Goal: Navigation & Orientation: Find specific page/section

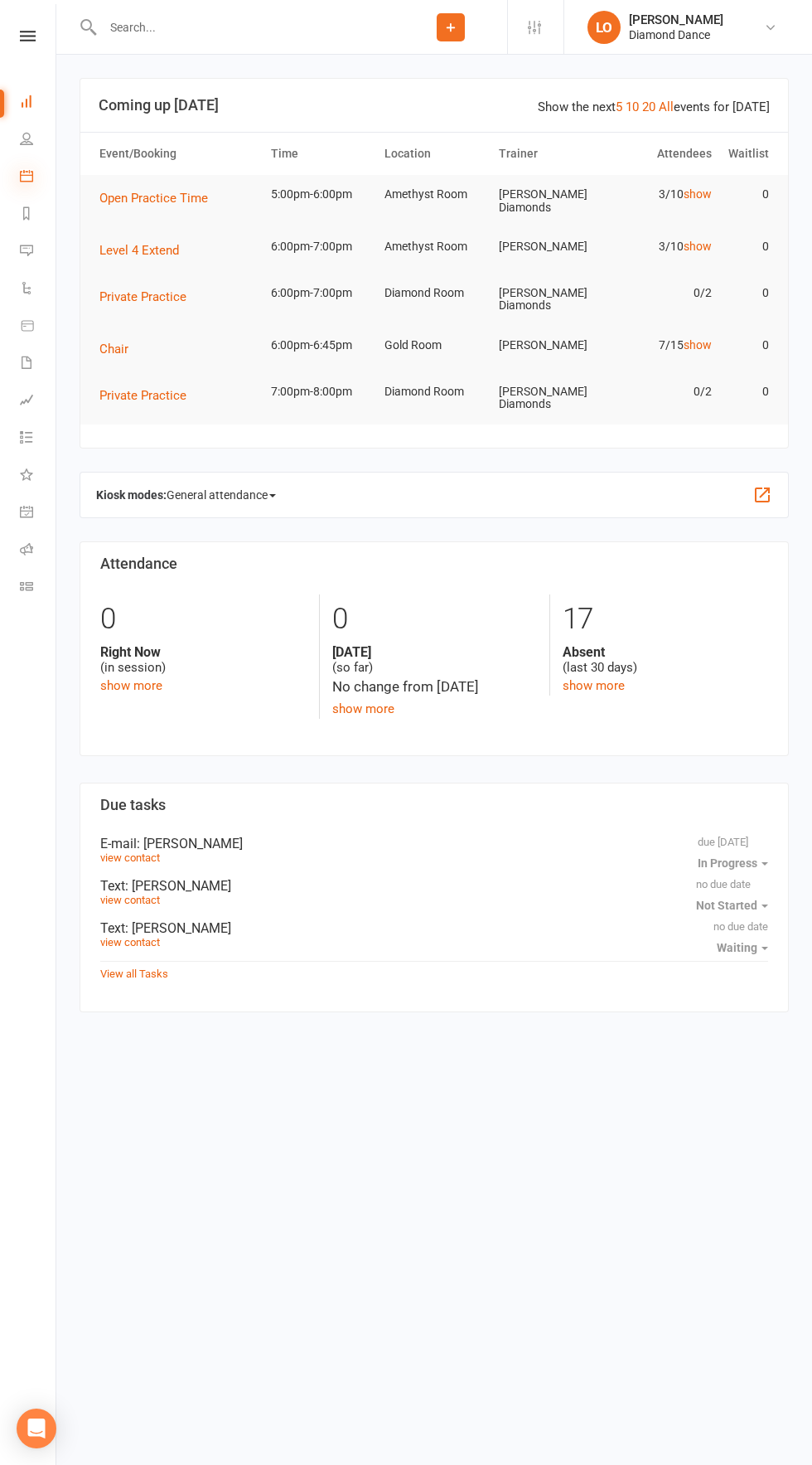
click at [20, 181] on icon at bounding box center [26, 175] width 13 height 13
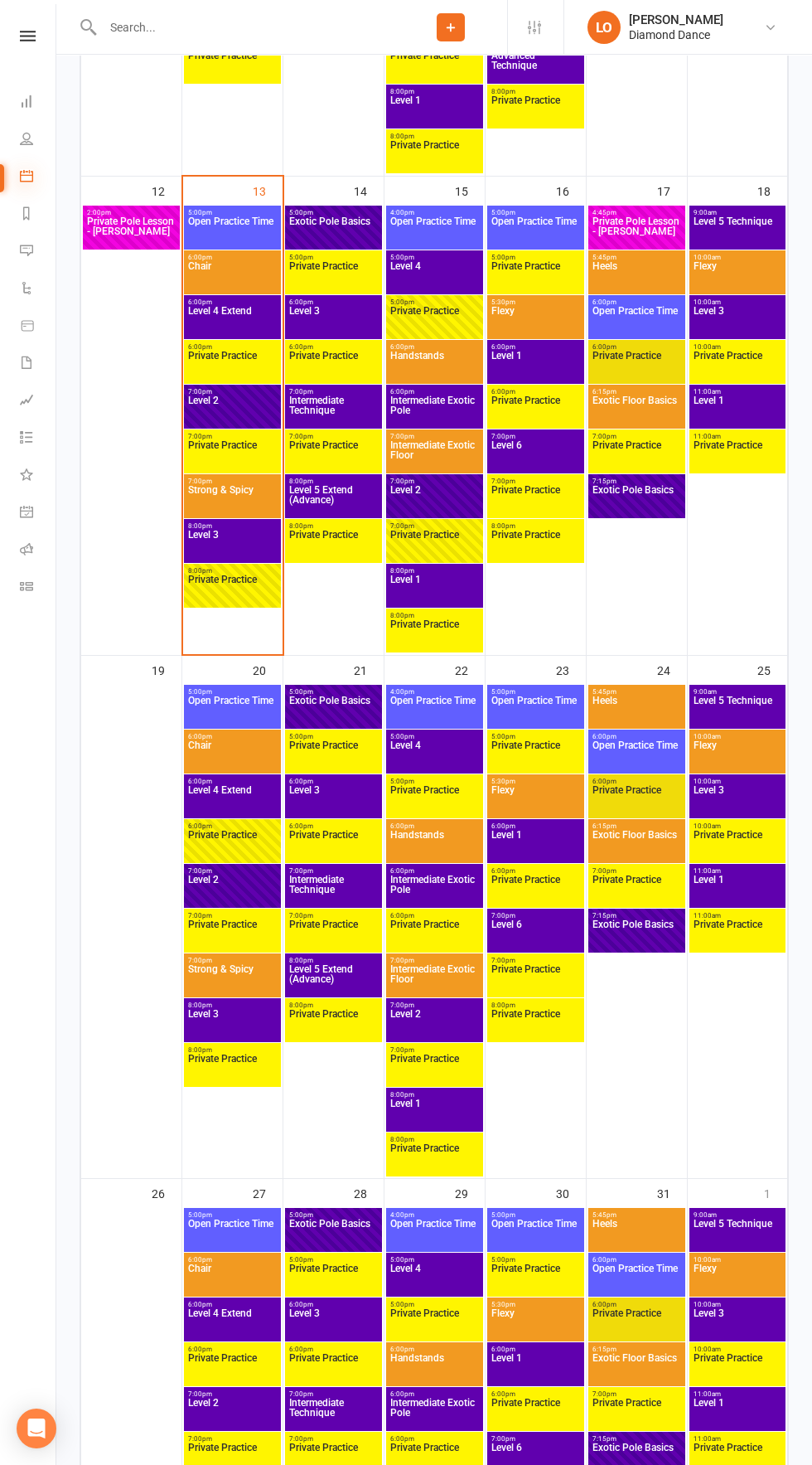
scroll to position [1283, 0]
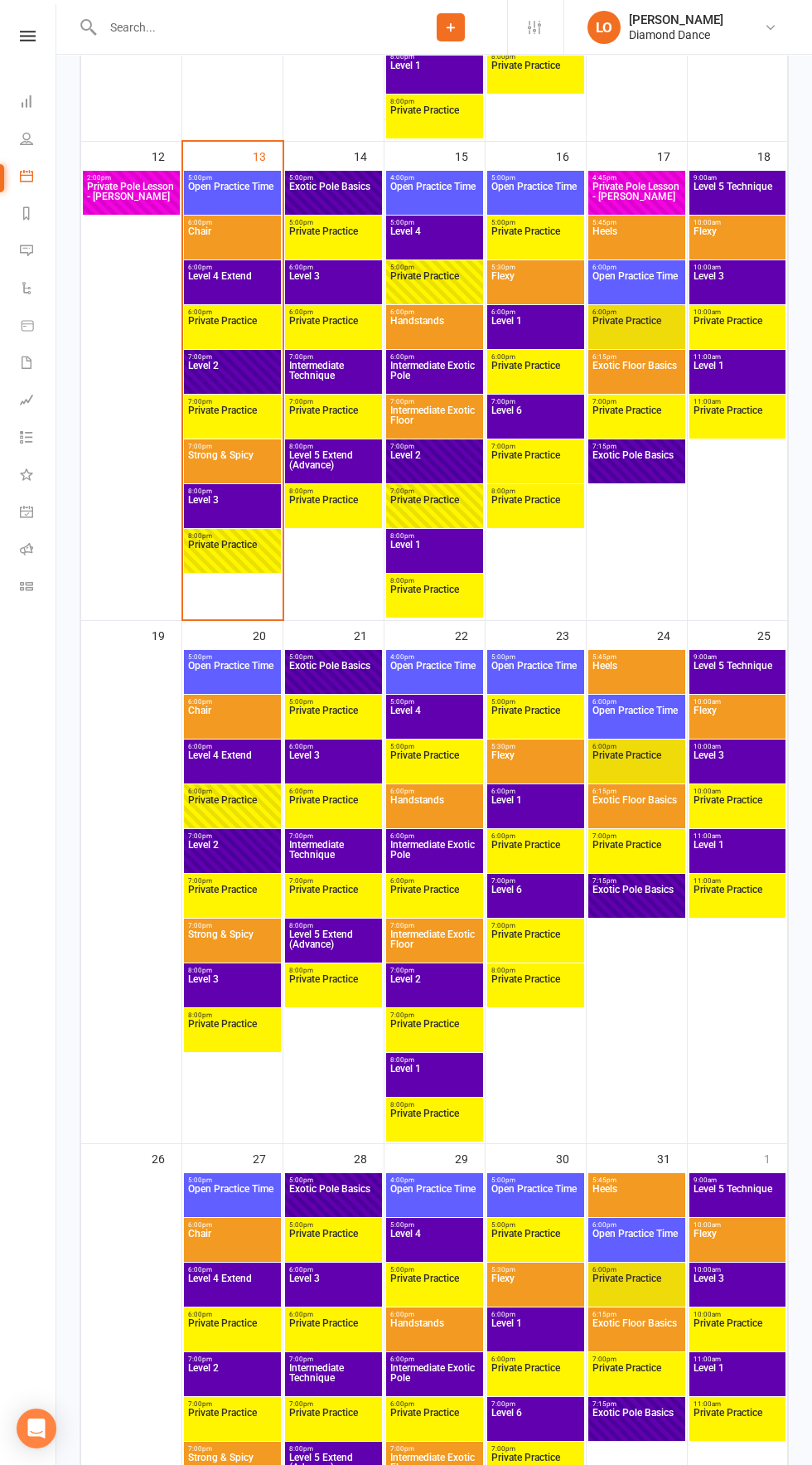
click at [229, 489] on span "8:00pm - 9:00pm" at bounding box center [232, 491] width 90 height 8
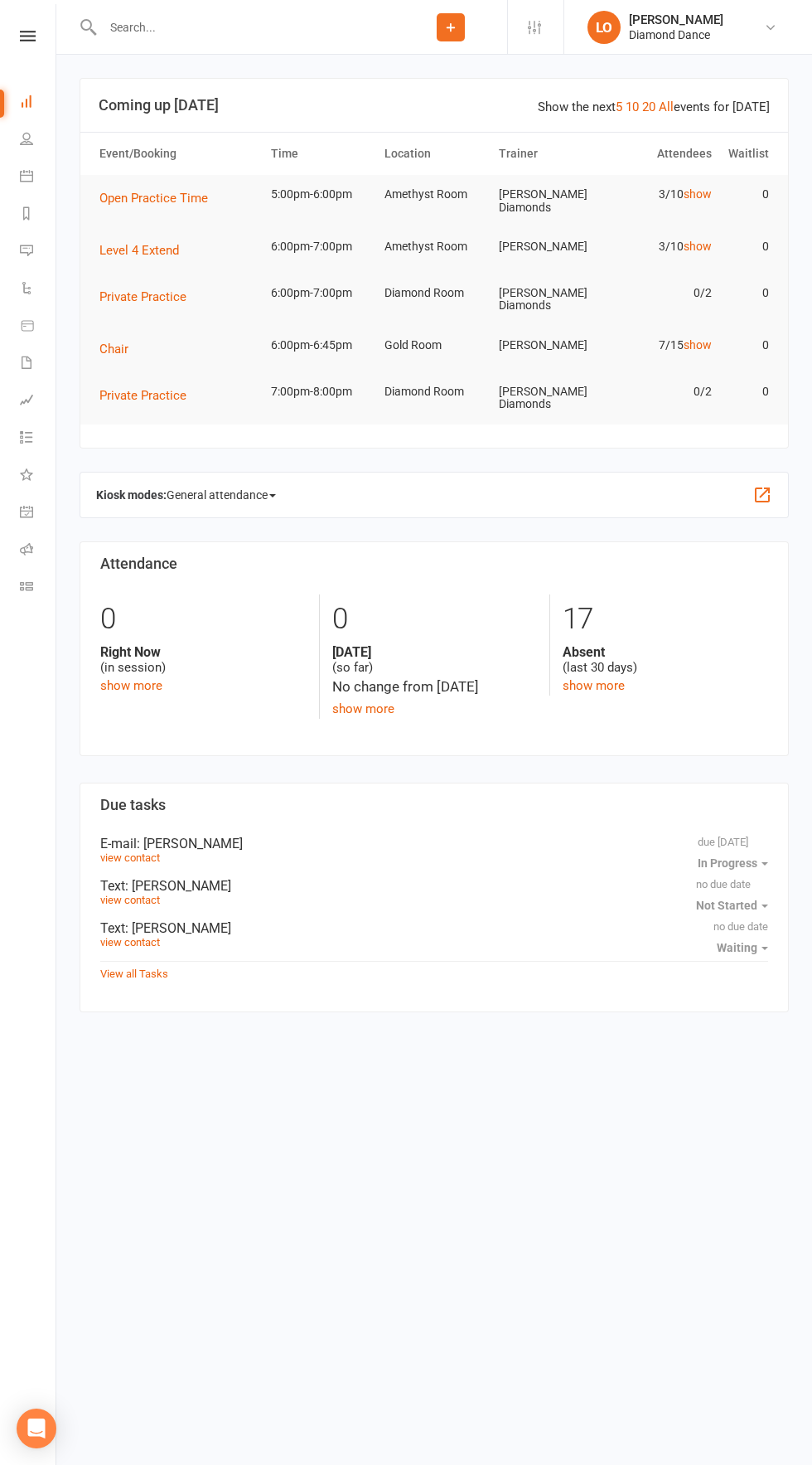
click at [751, 263] on tr "Level 4 Extend 6:00pm-7:00pm Amethyst Room Roisin Glasgow-Collins 3/10 show 0" at bounding box center [434, 250] width 708 height 47
click at [695, 241] on link "show" at bounding box center [698, 246] width 28 height 13
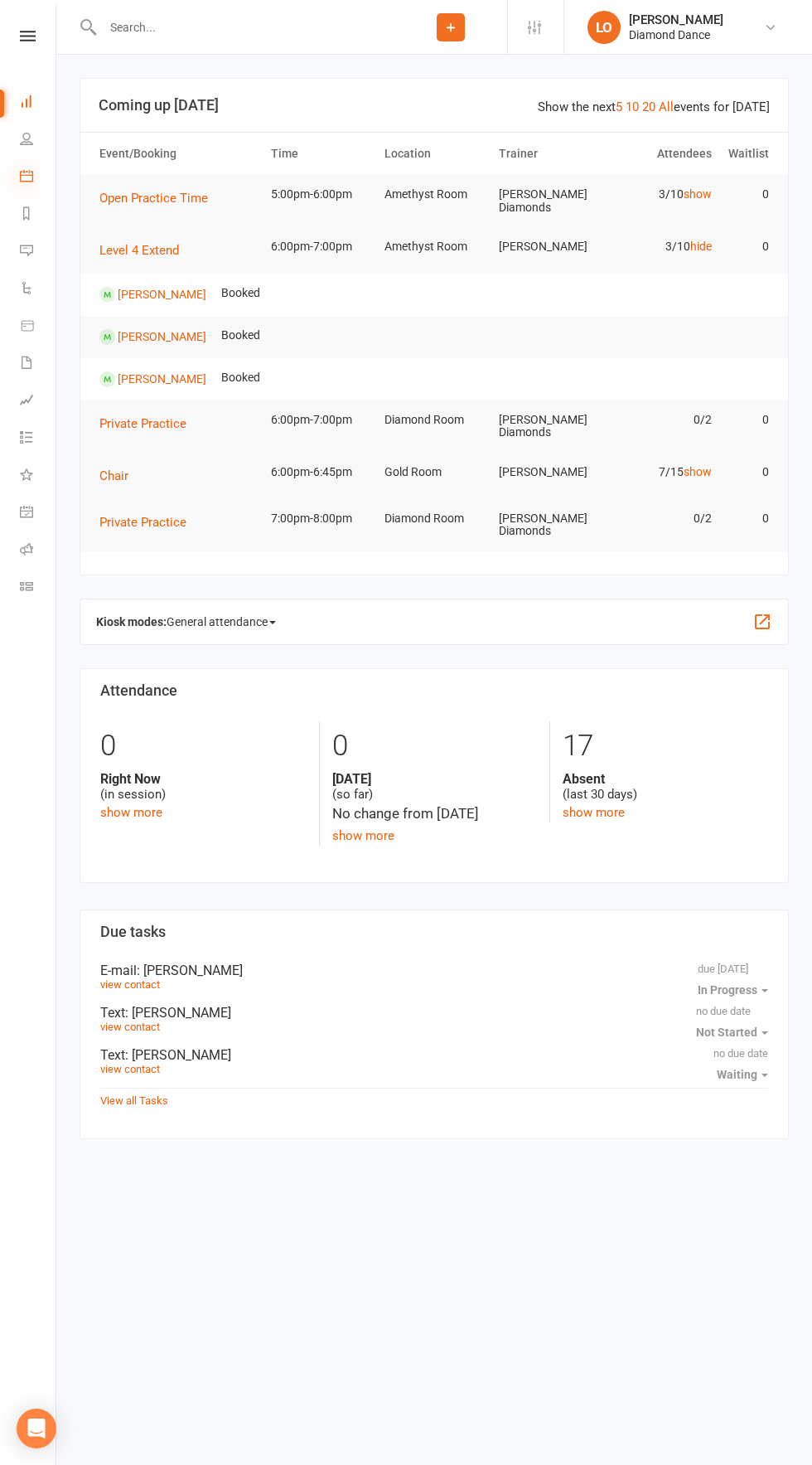
click at [21, 175] on icon at bounding box center [26, 175] width 13 height 13
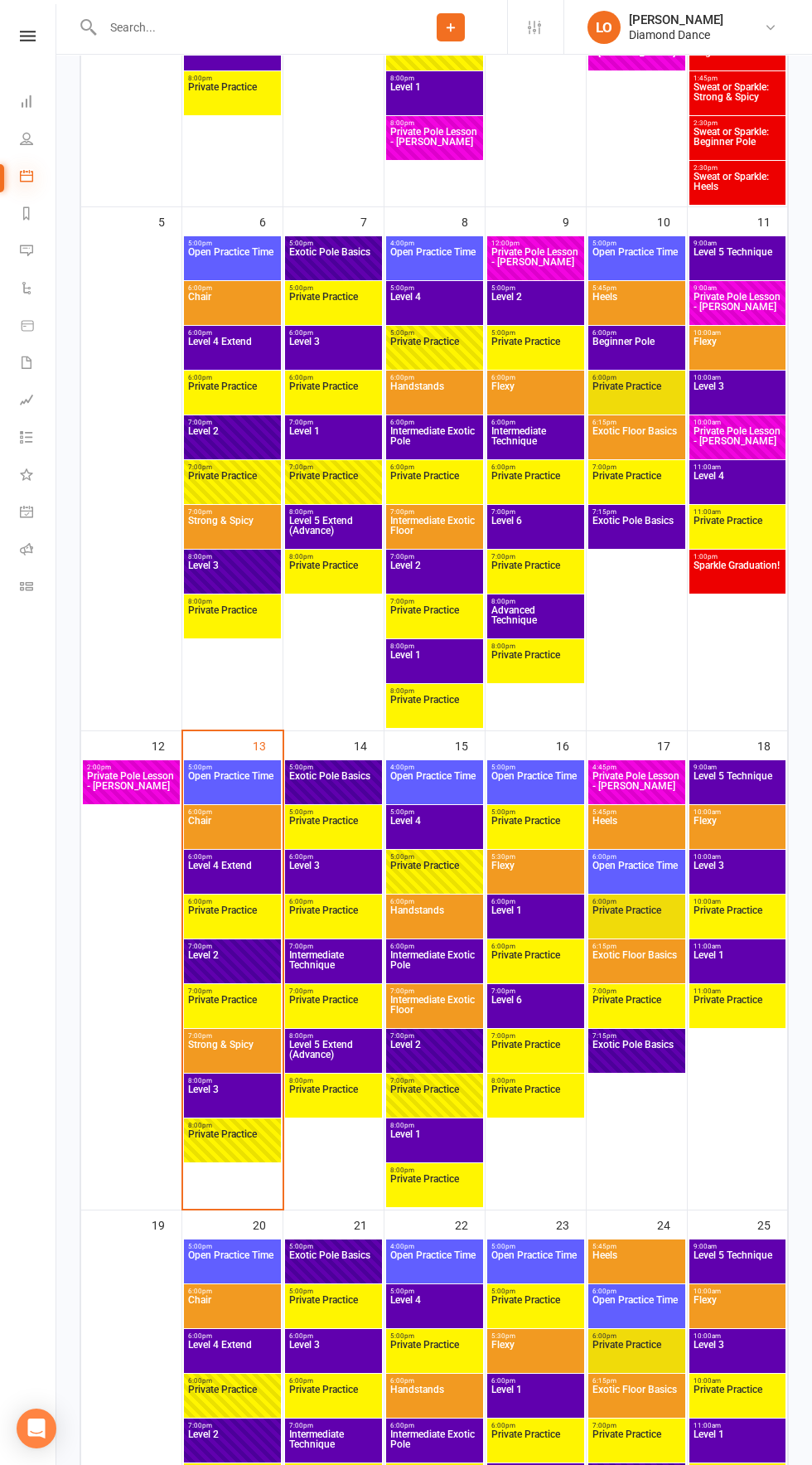
scroll to position [712, 0]
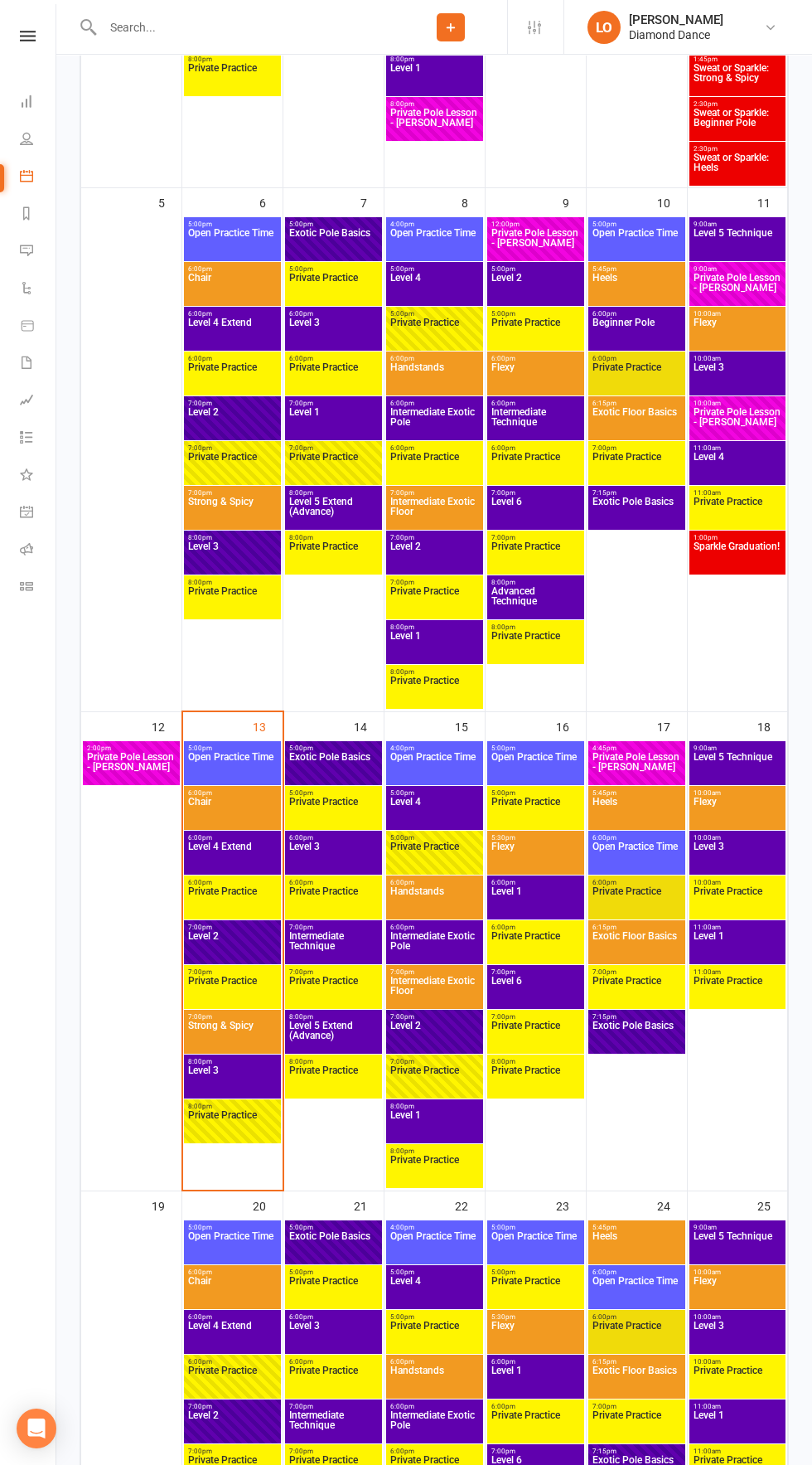
click at [234, 813] on span "Chair" at bounding box center [232, 812] width 90 height 30
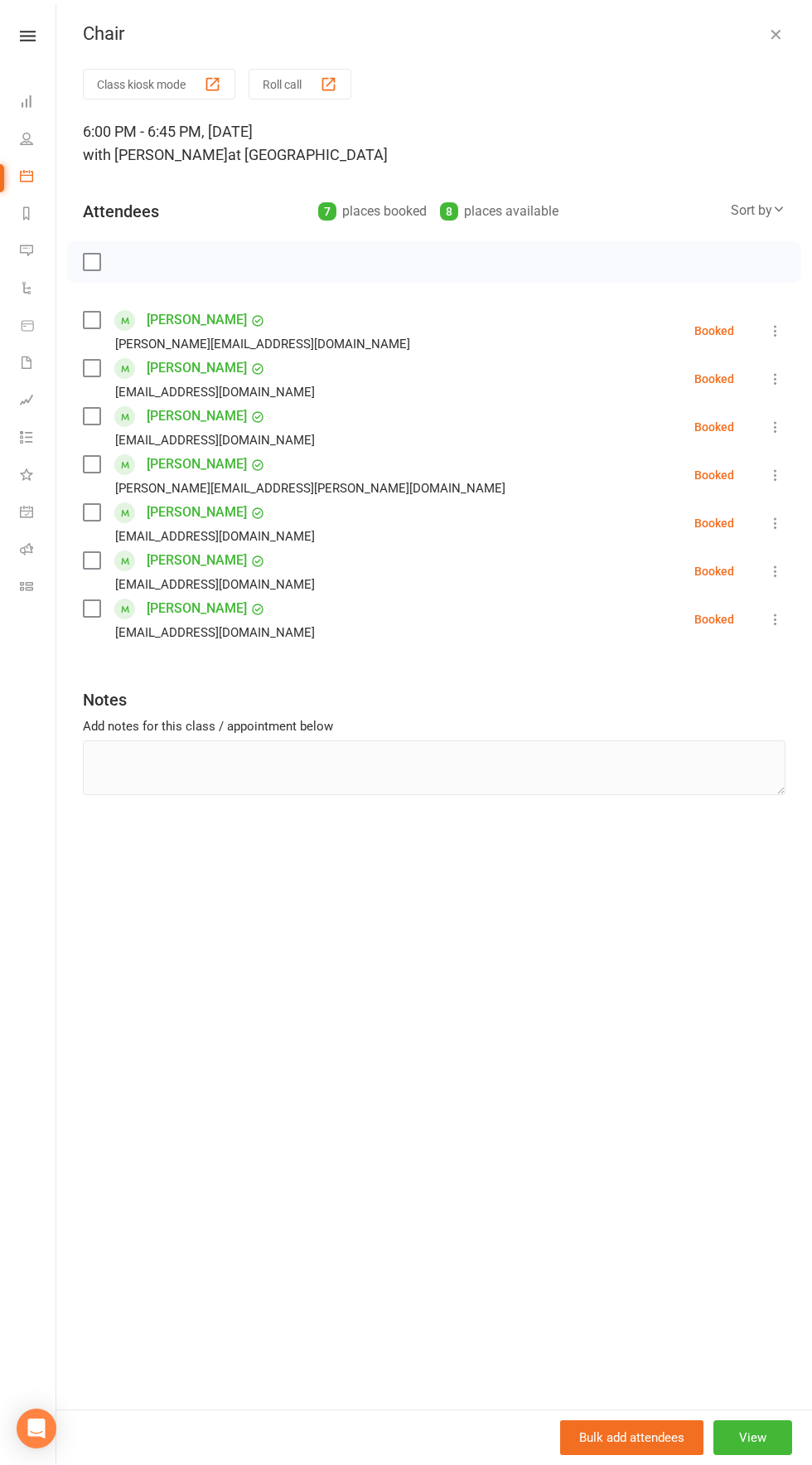
click at [766, 34] on button "button" at bounding box center [776, 34] width 20 height 20
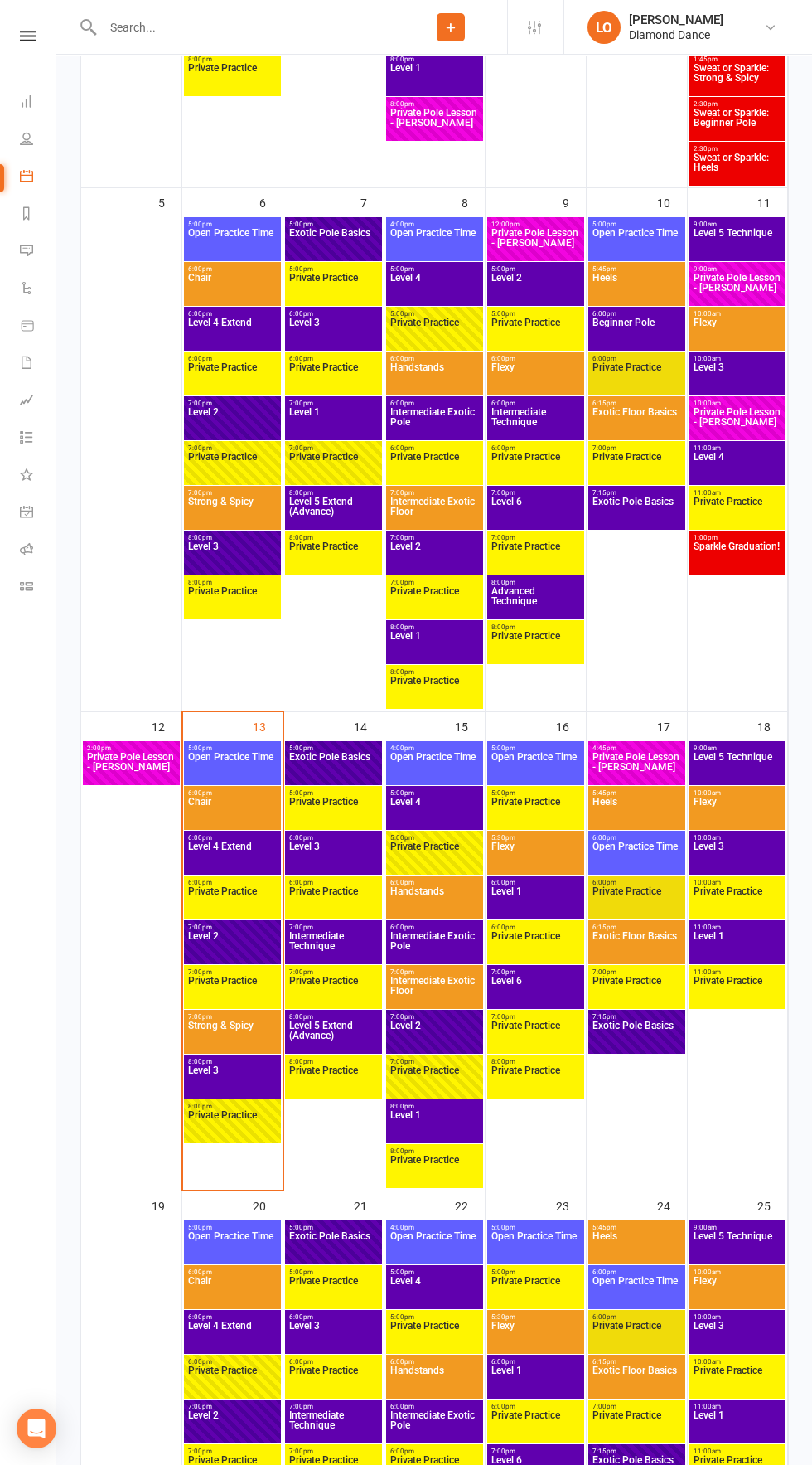
click at [231, 1078] on span "Level 3" at bounding box center [232, 1081] width 90 height 30
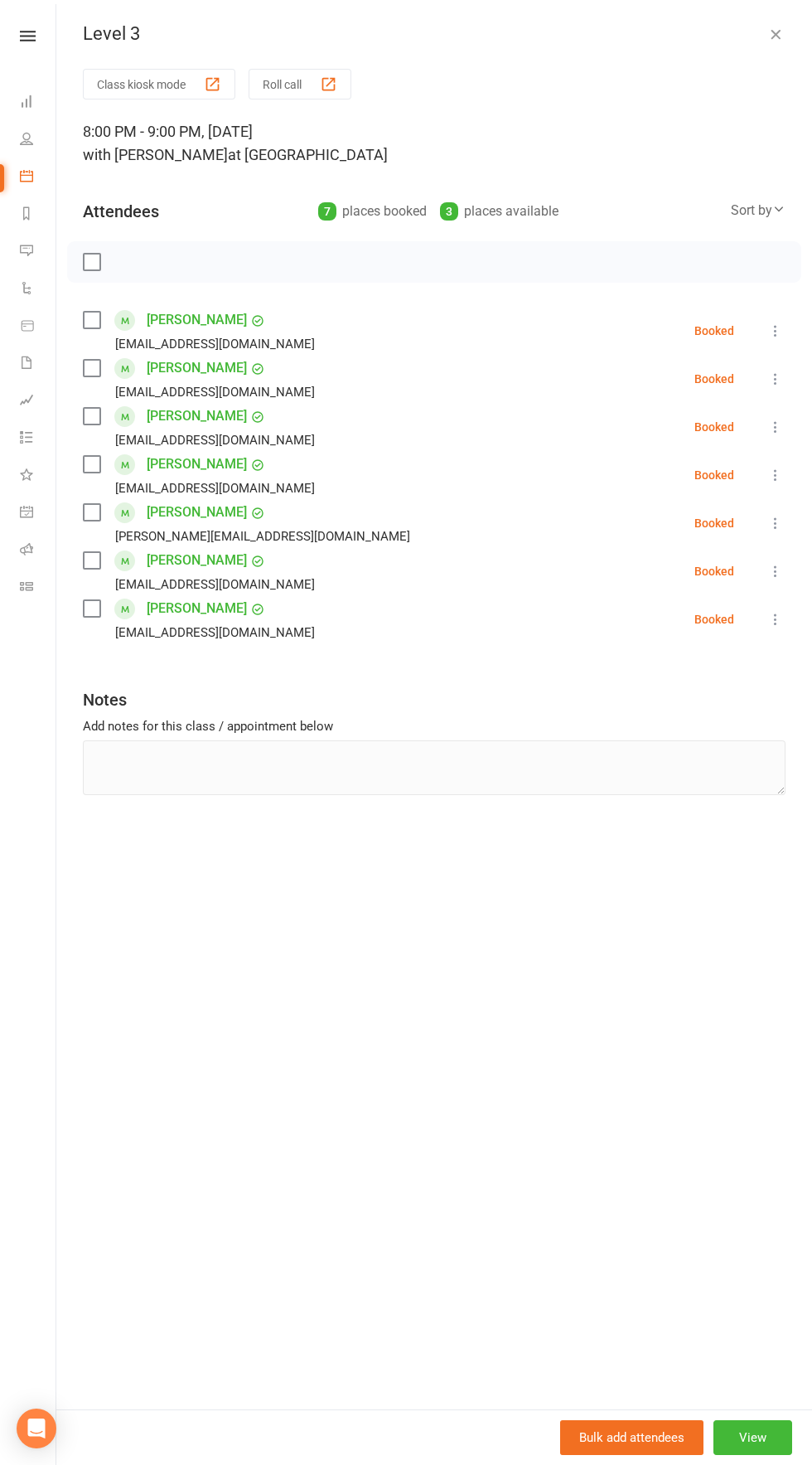
click at [736, 40] on div "Level 3" at bounding box center [434, 34] width 756 height 22
click at [741, 16] on div "Level 3 Class kiosk mode Roll call 8:00 PM - 9:00 PM, Monday, October, 13, 2025…" at bounding box center [434, 732] width 756 height 1465
click at [775, 34] on icon "button" at bounding box center [775, 34] width 17 height 17
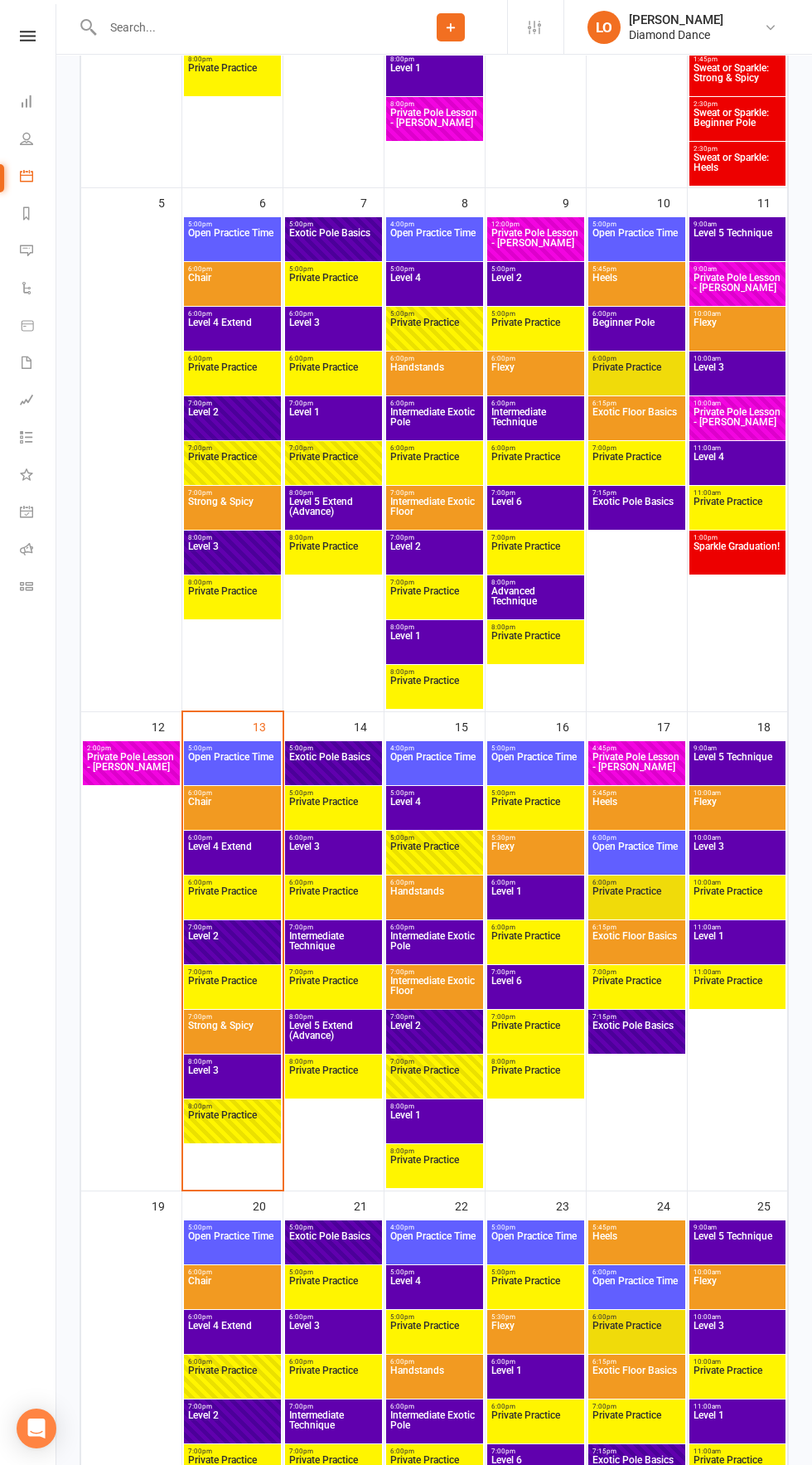
click at [252, 1046] on span "Strong & Spicy" at bounding box center [232, 1036] width 90 height 30
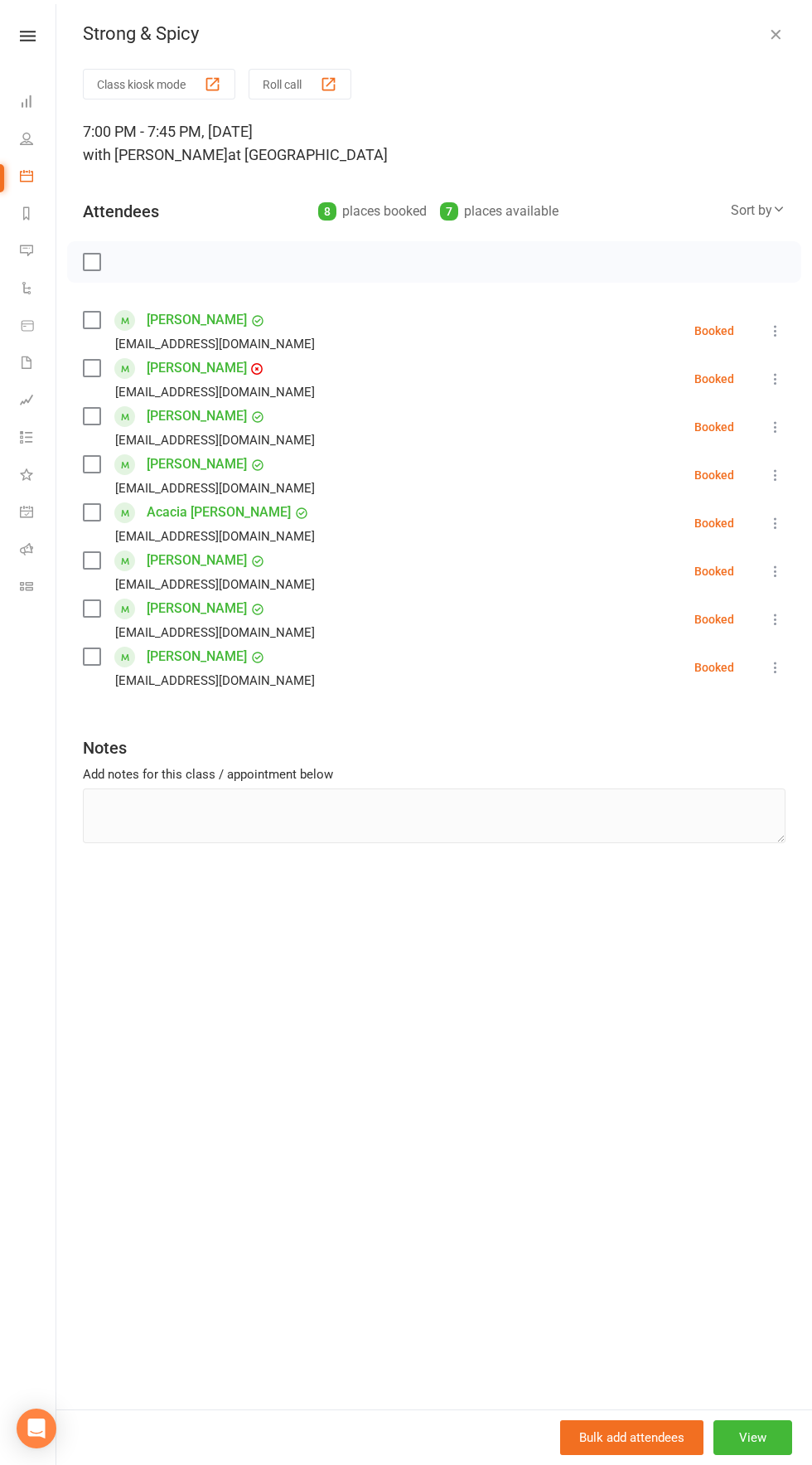
click at [738, 62] on div "Strong & Spicy Class kiosk mode Roll call 7:00 PM - 7:45 PM, Monday, October, 1…" at bounding box center [434, 732] width 756 height 1465
click at [776, 34] on icon "button" at bounding box center [775, 34] width 17 height 17
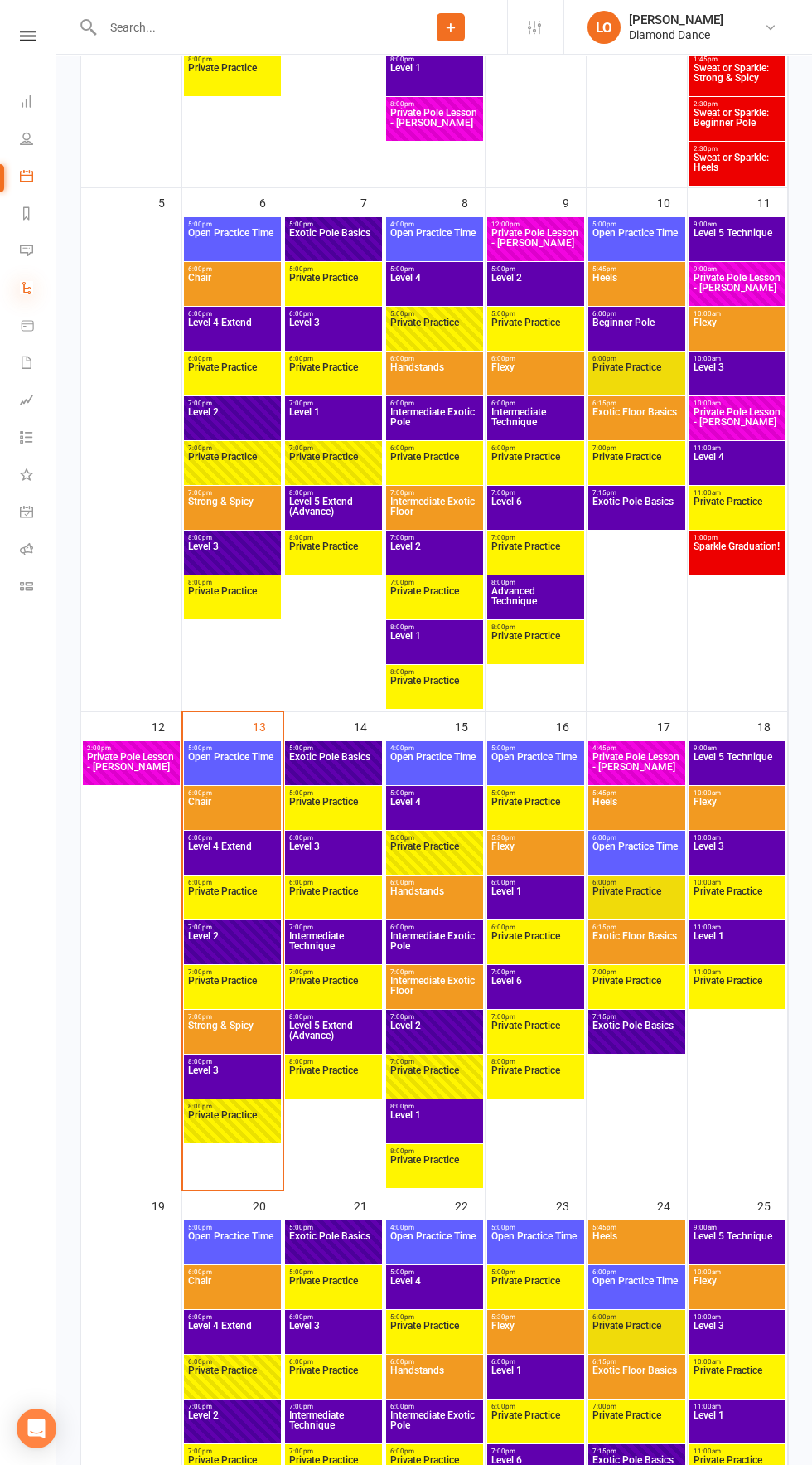
click at [27, 287] on icon at bounding box center [26, 287] width 13 height 13
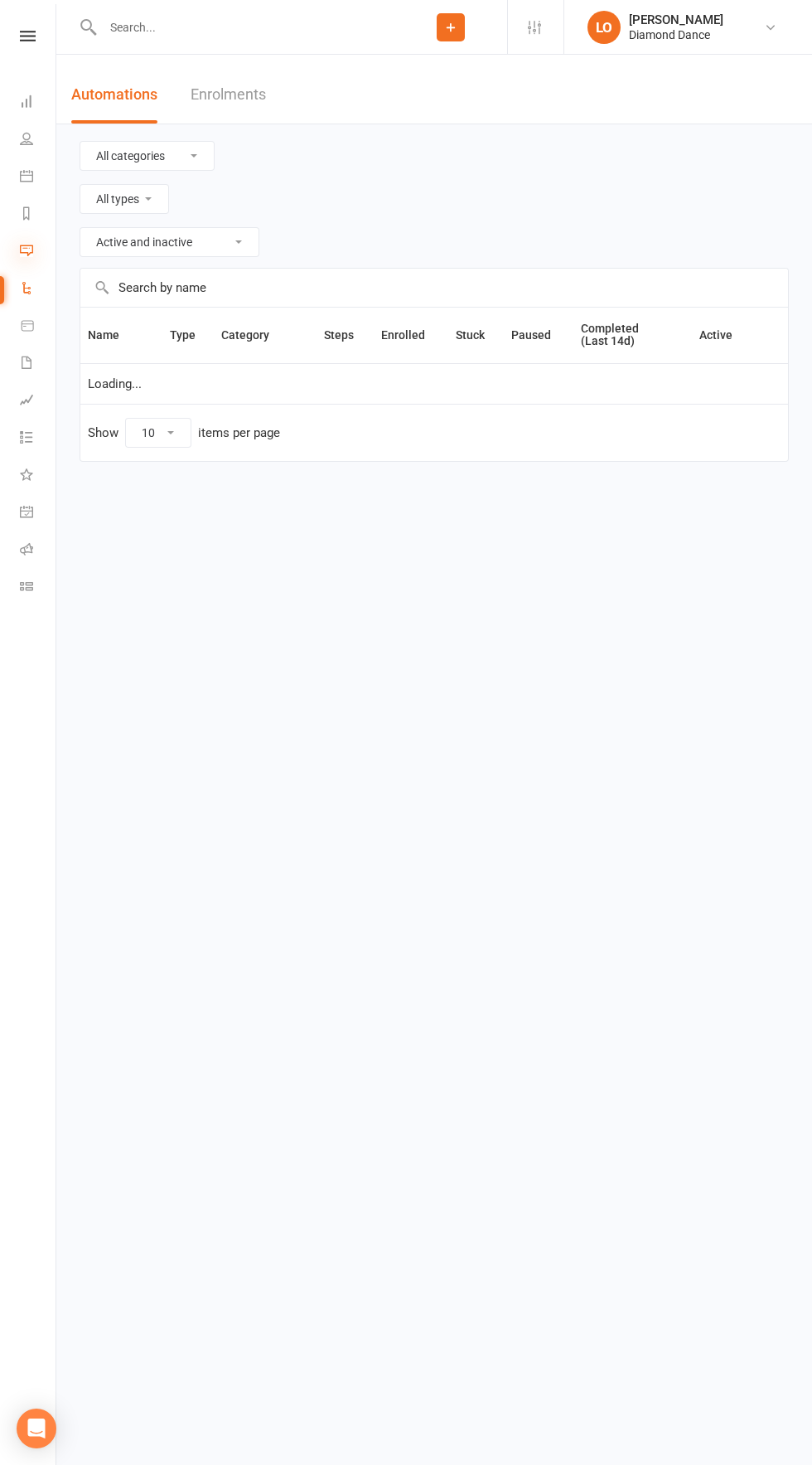
click at [27, 250] on icon at bounding box center [26, 250] width 13 height 13
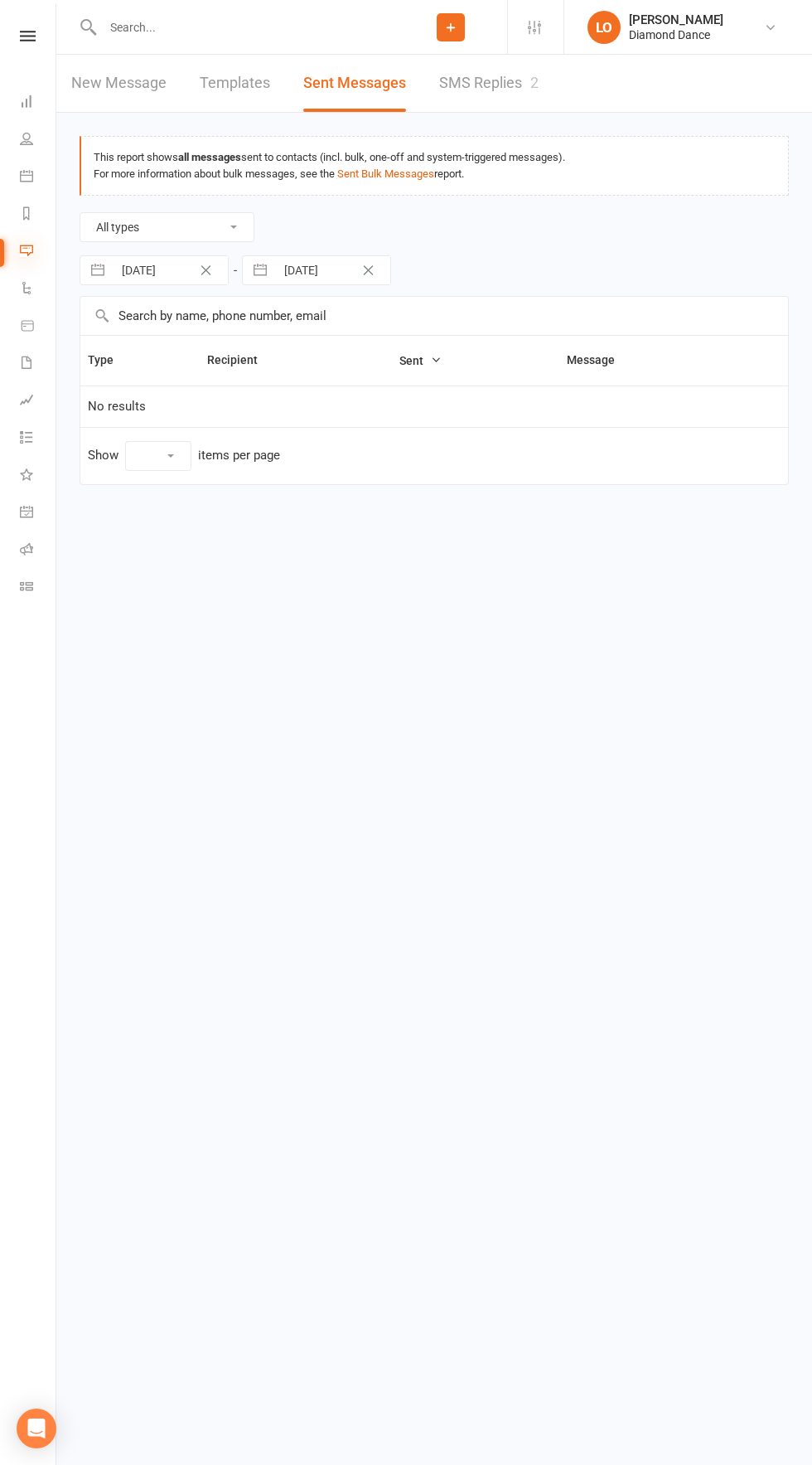
select select "10"
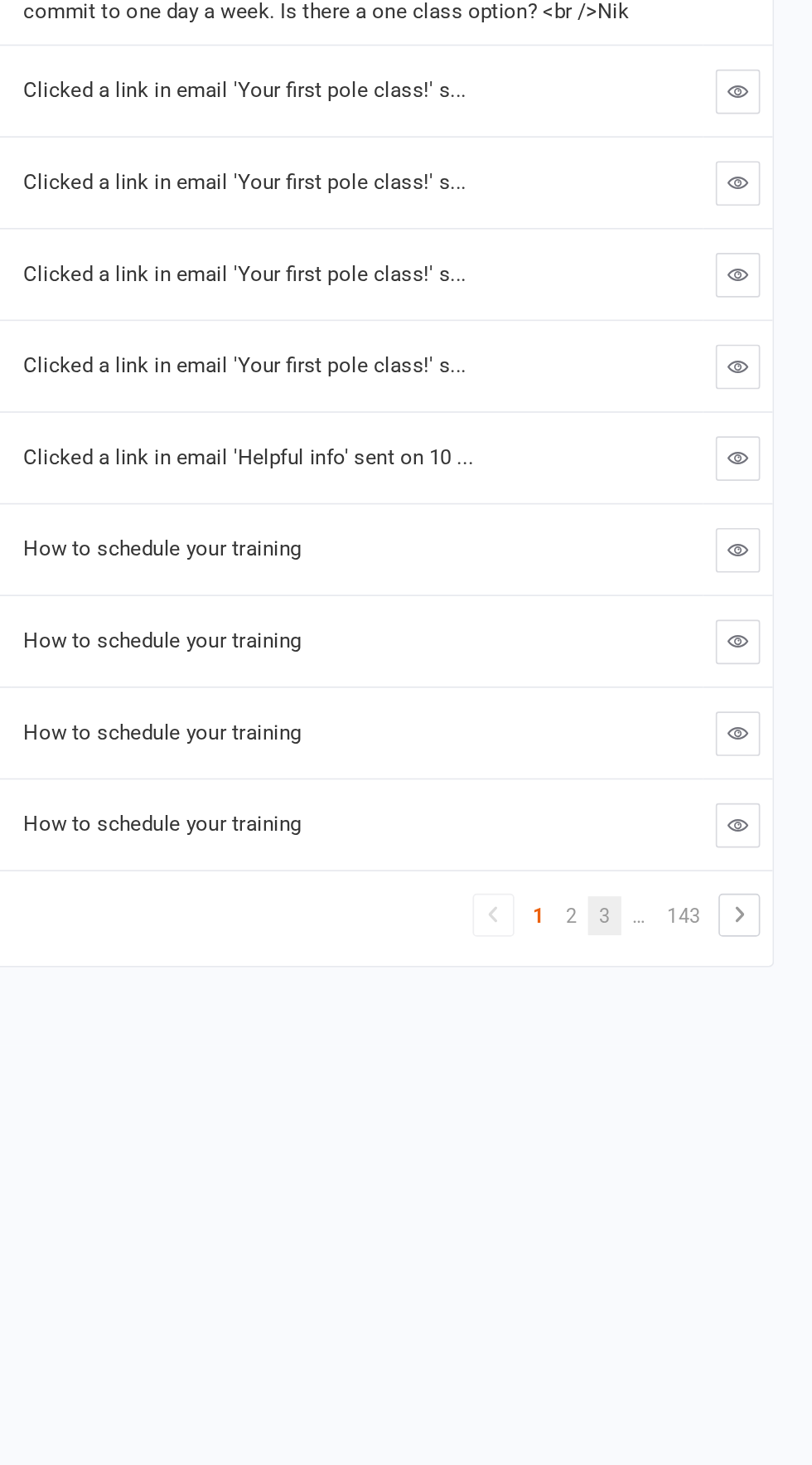
click at [688, 988] on link "3" at bounding box center [688, 987] width 20 height 23
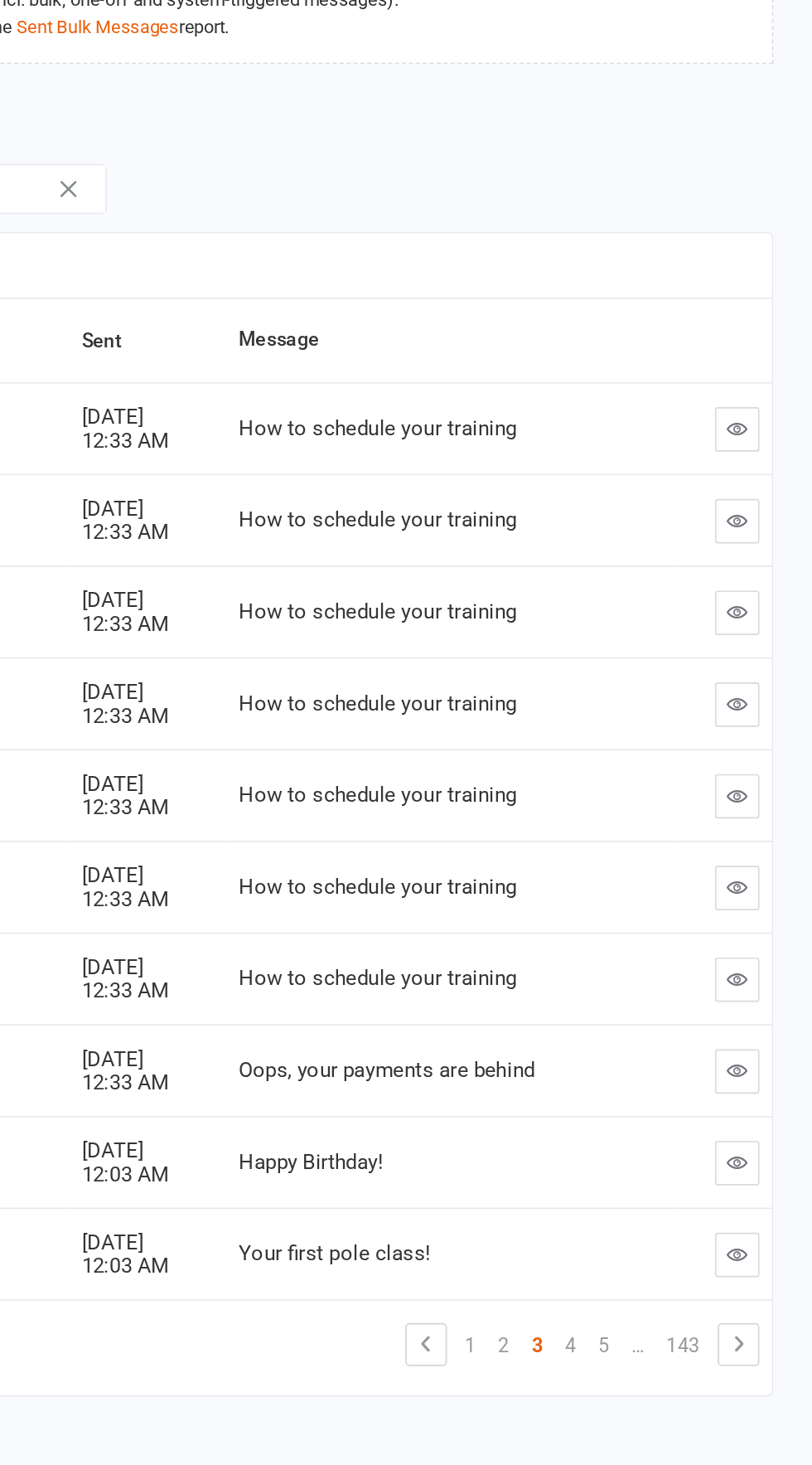
click at [756, 905] on button "button" at bounding box center [767, 906] width 27 height 27
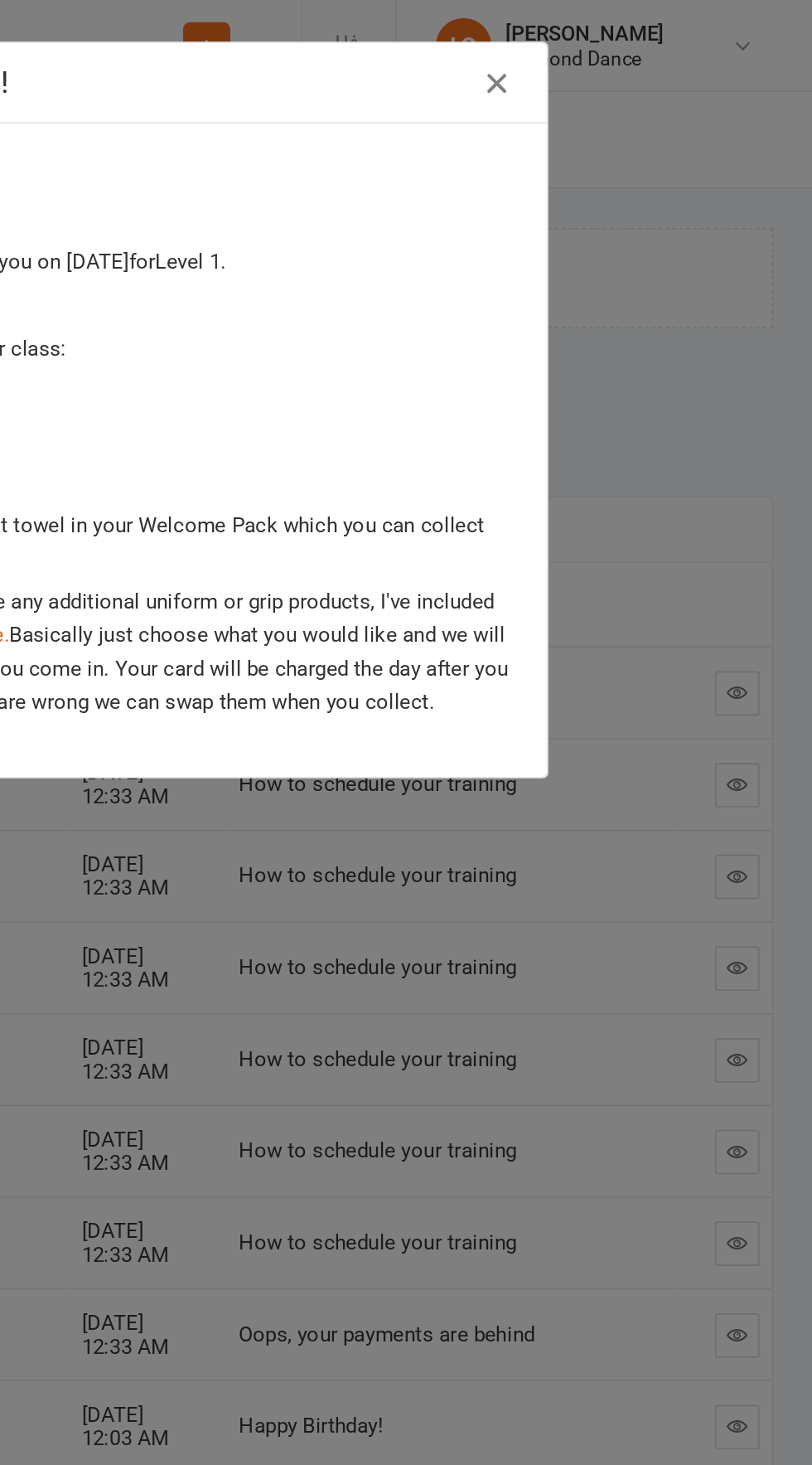
click at [620, 50] on icon "button" at bounding box center [624, 50] width 20 height 20
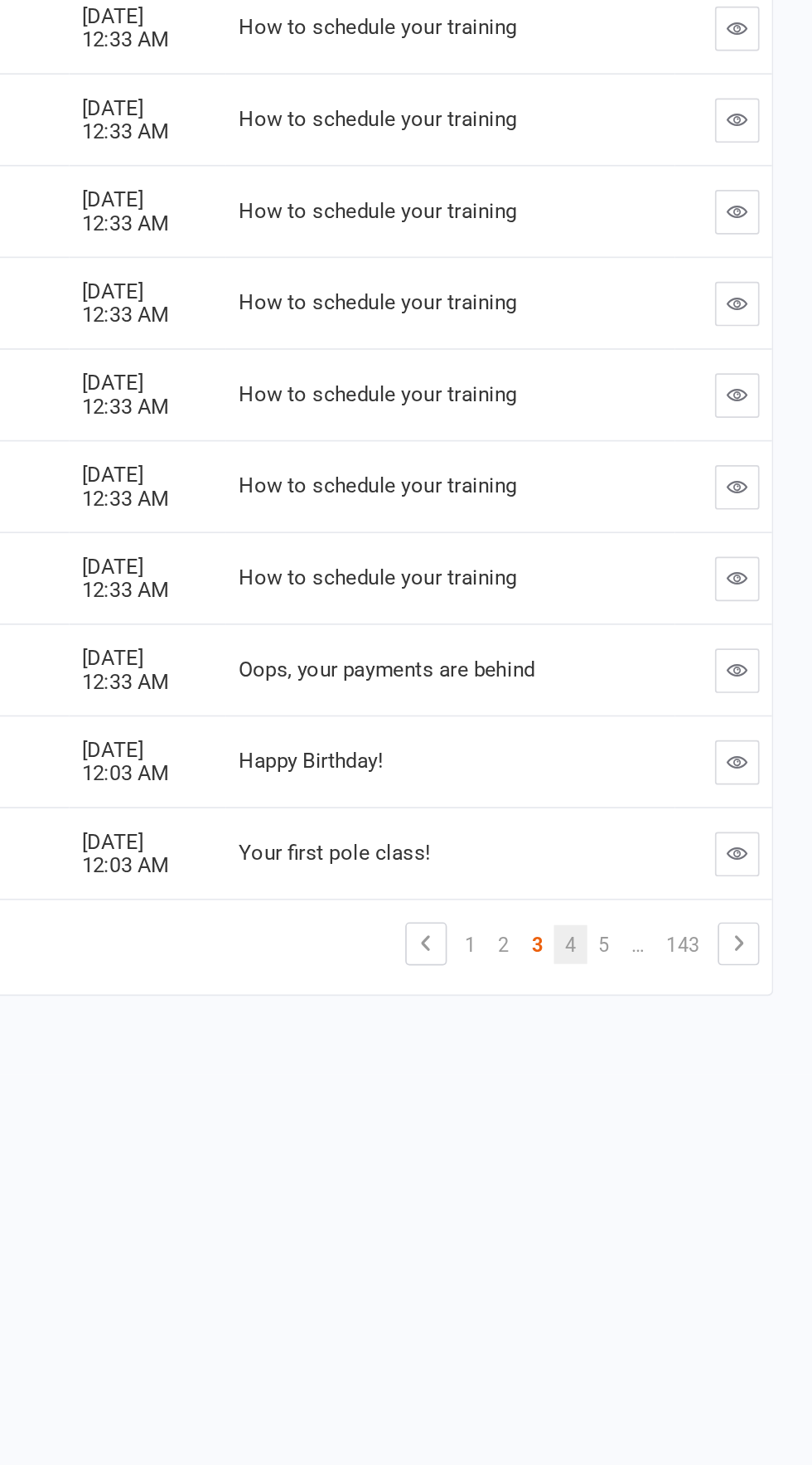
click at [668, 960] on link "4" at bounding box center [668, 960] width 20 height 23
